Goal: Information Seeking & Learning: Compare options

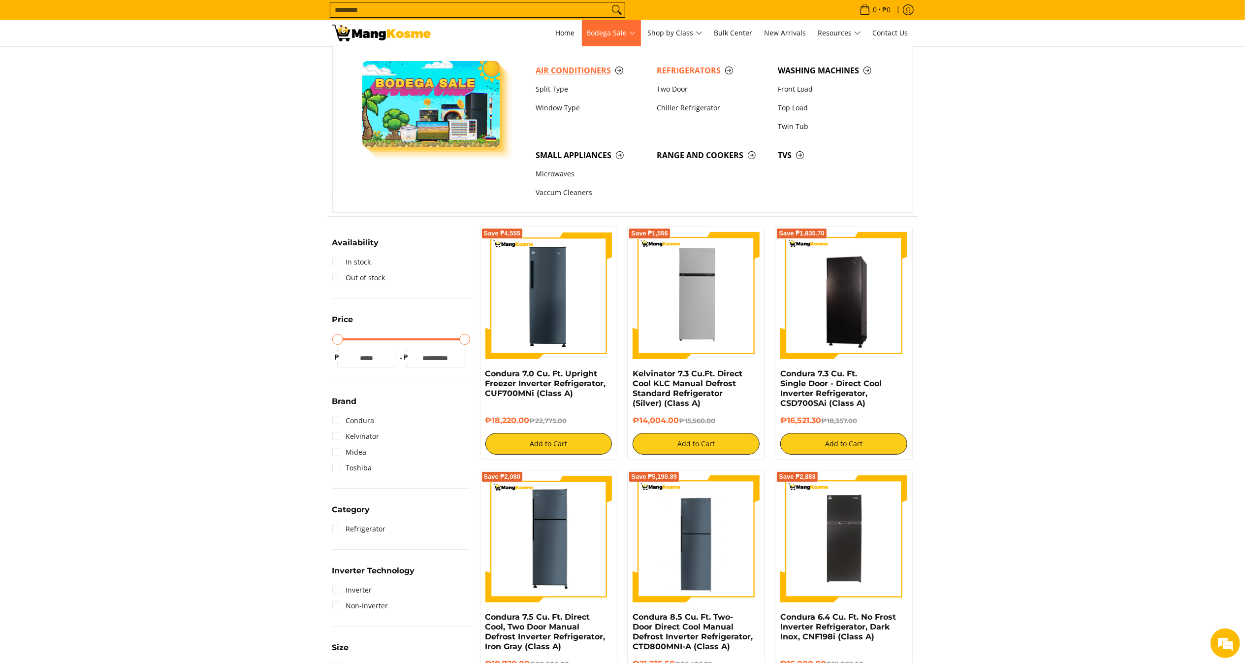
click at [558, 76] on span "Air Conditioners" at bounding box center [591, 71] width 111 height 12
click at [600, 65] on span "Air Conditioners" at bounding box center [591, 71] width 111 height 12
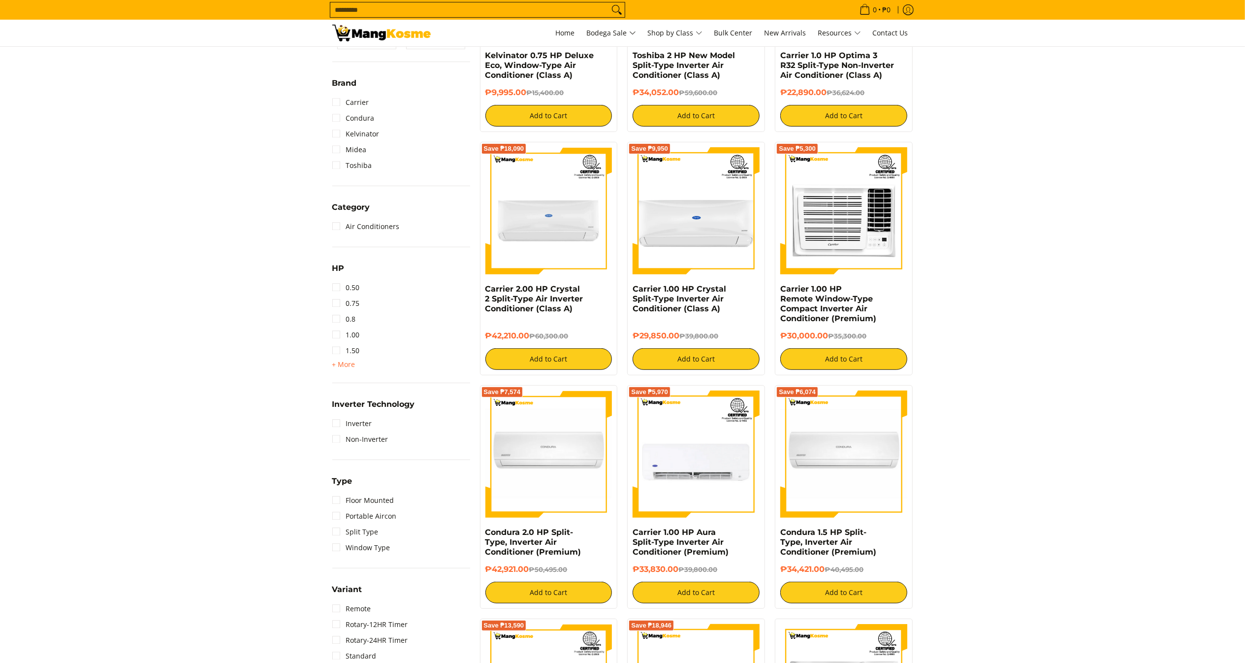
scroll to position [333, 0]
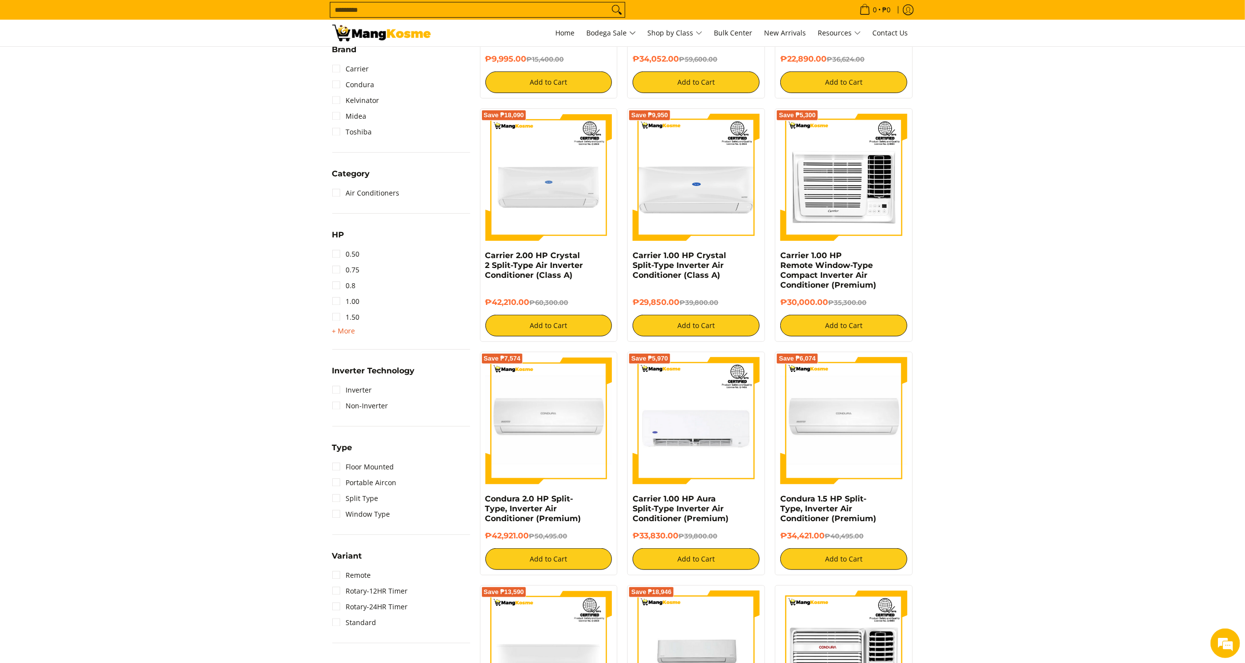
click at [344, 333] on span "+ More" at bounding box center [343, 331] width 23 height 8
click at [347, 333] on link "2.00" at bounding box center [346, 333] width 28 height 16
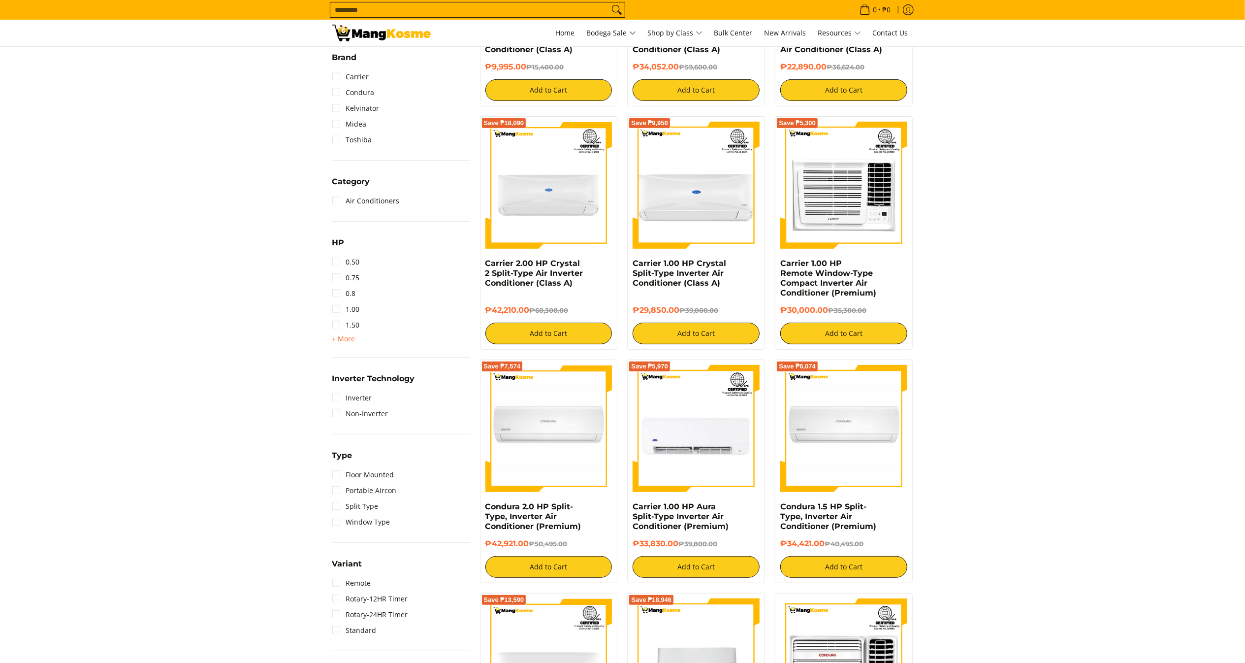
click at [349, 339] on span "+ More" at bounding box center [343, 339] width 23 height 8
click at [353, 357] on link "2.50" at bounding box center [346, 357] width 28 height 16
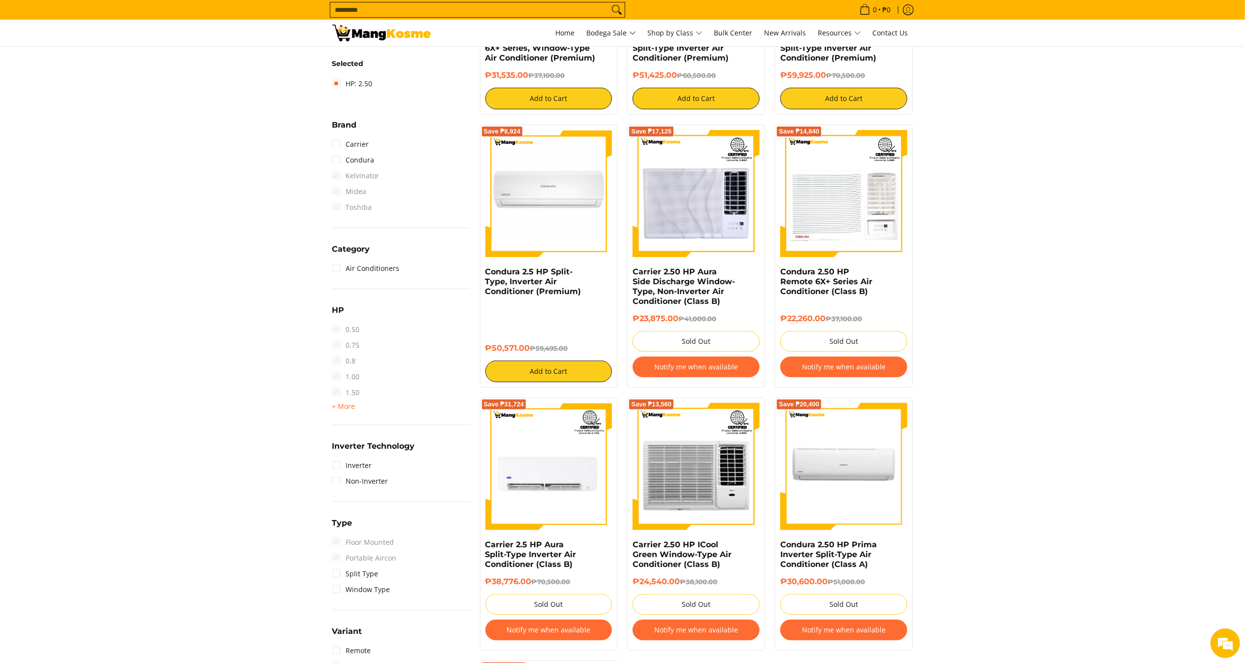
scroll to position [343, 0]
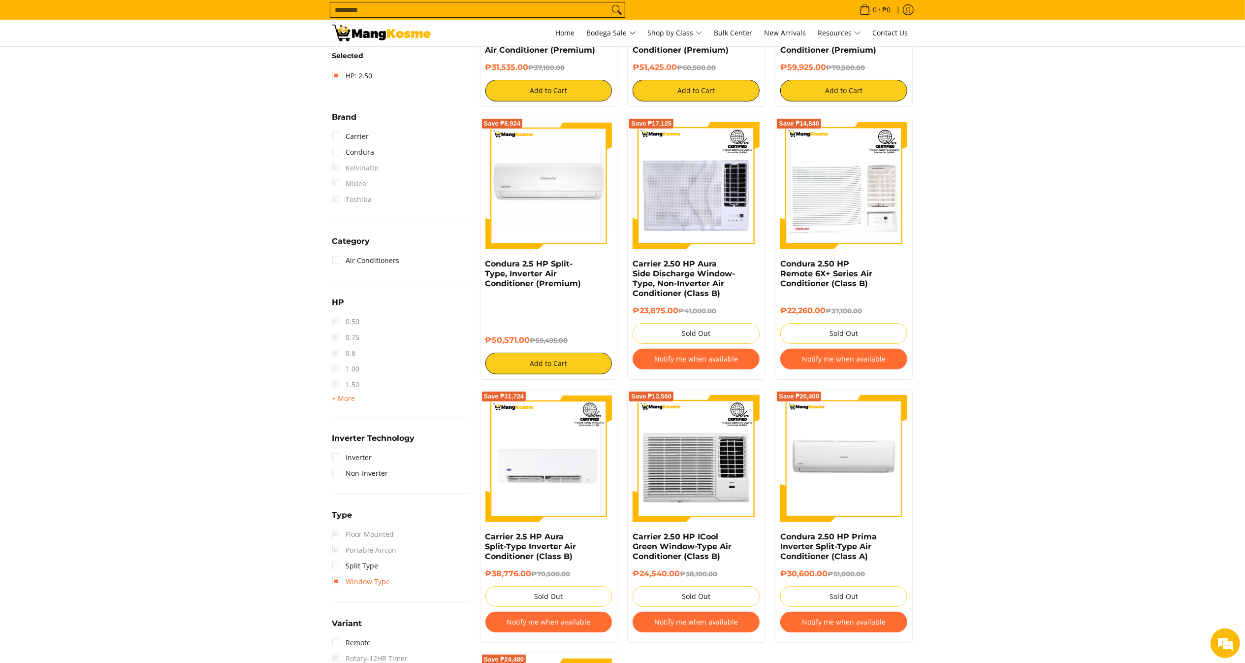
click at [353, 574] on link "Window Type" at bounding box center [361, 582] width 58 height 16
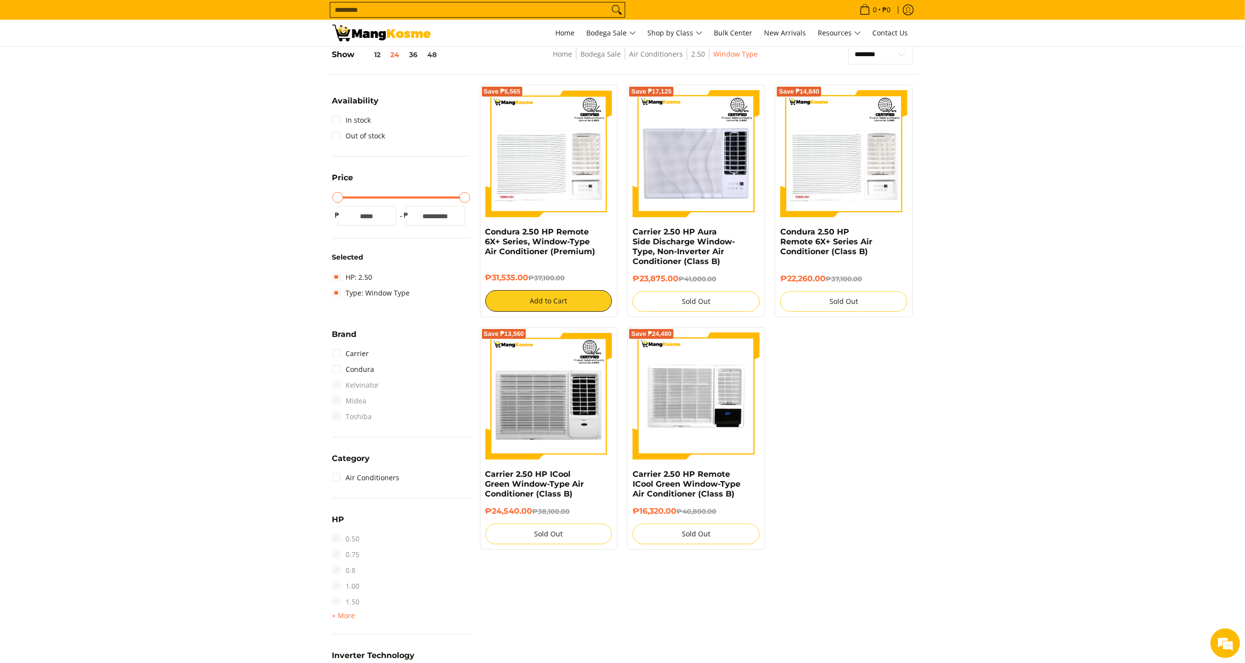
scroll to position [138, 0]
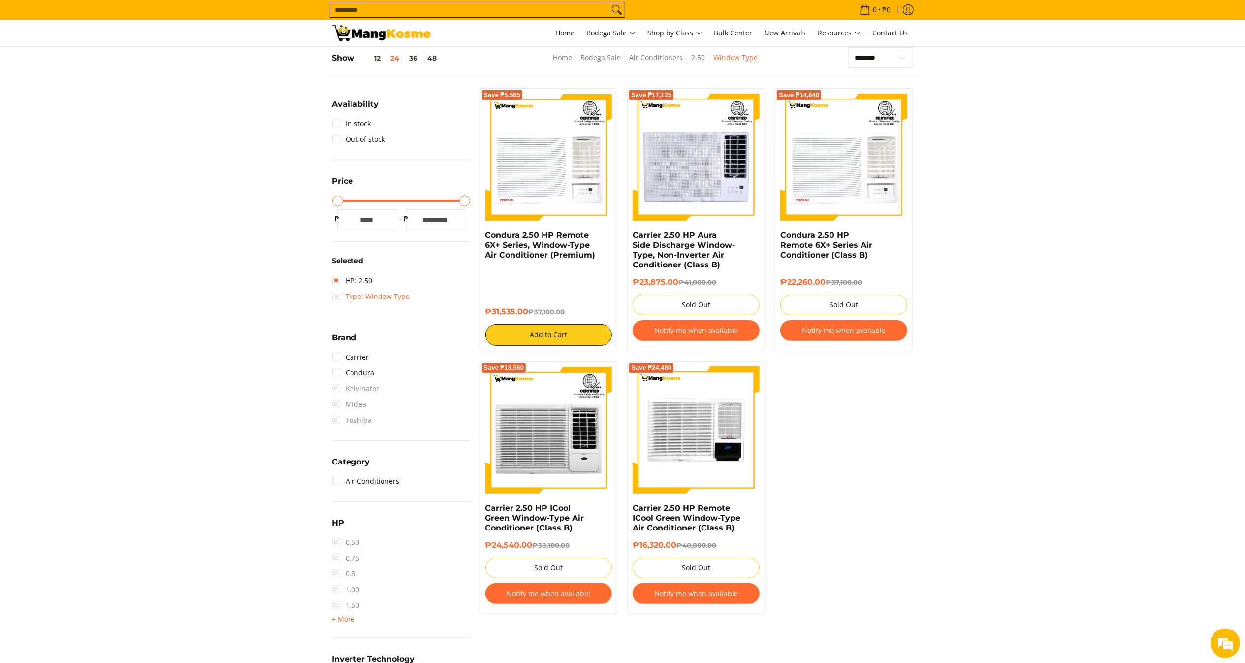
click at [334, 301] on link "Type: Window Type" at bounding box center [371, 297] width 78 height 16
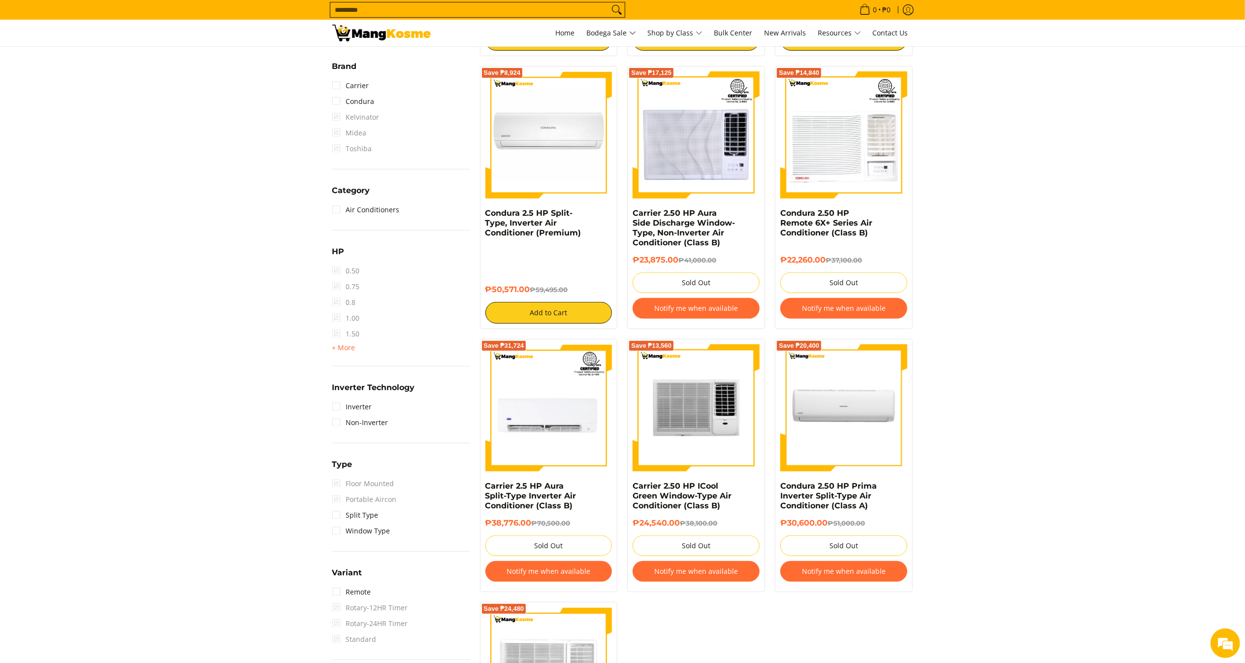
scroll to position [406, 0]
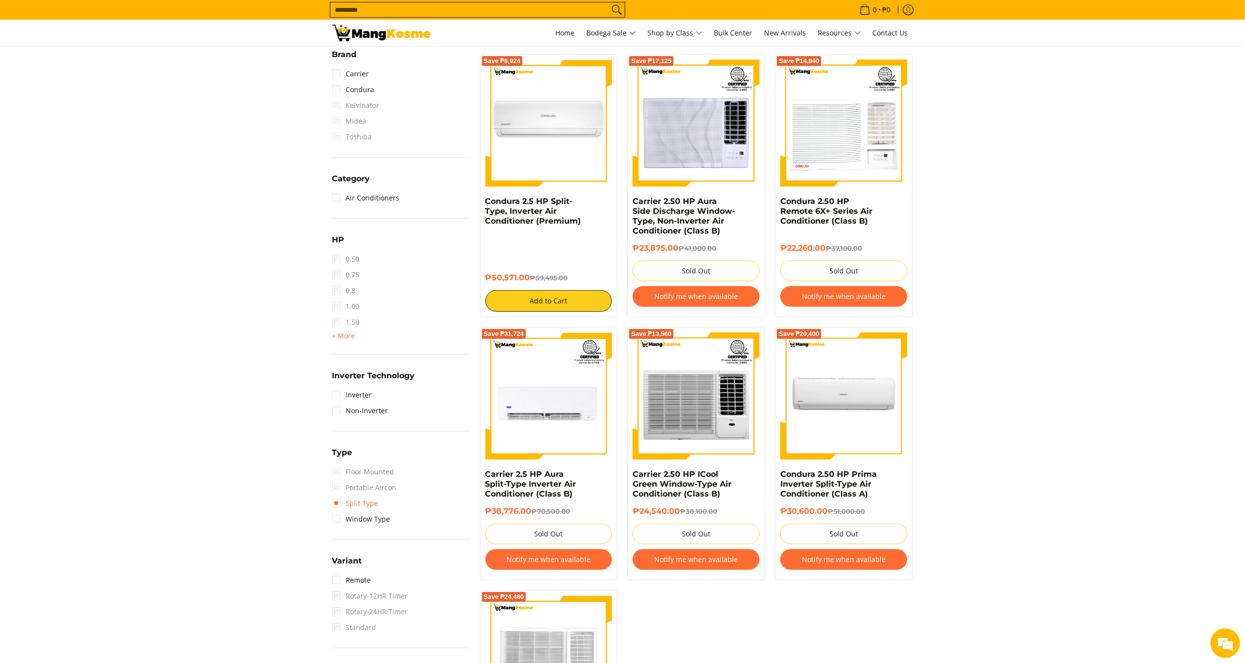
click at [348, 498] on link "Split Type" at bounding box center [355, 503] width 46 height 16
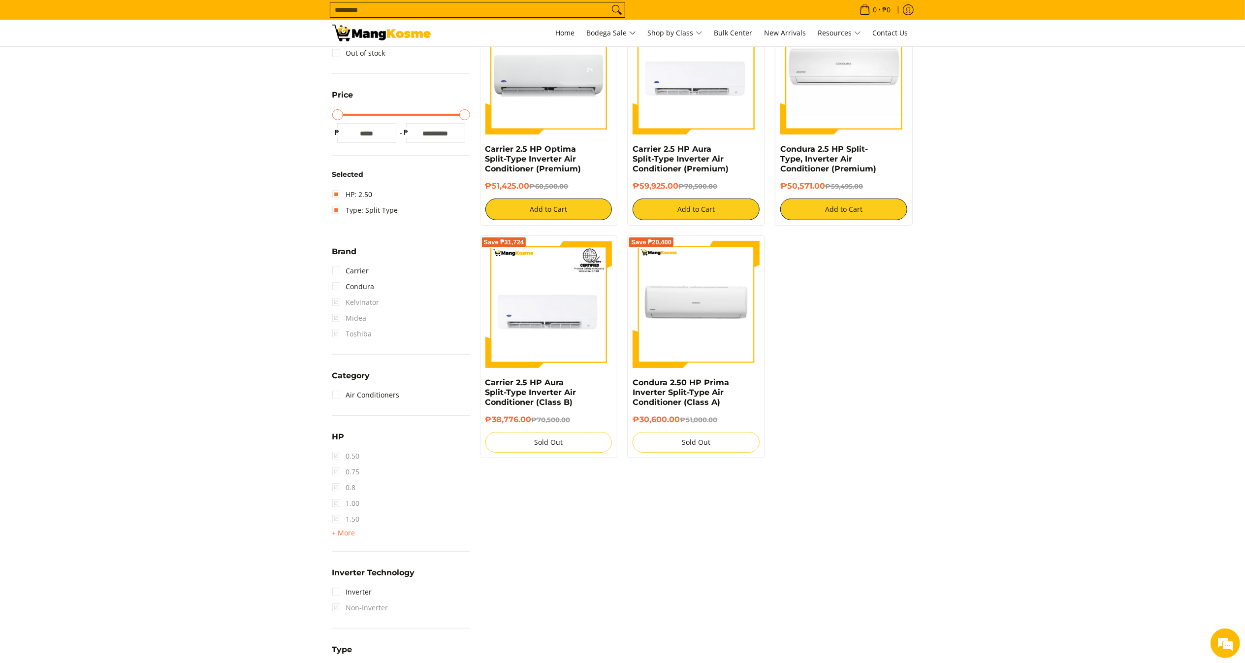
scroll to position [138, 0]
